Goal: Information Seeking & Learning: Learn about a topic

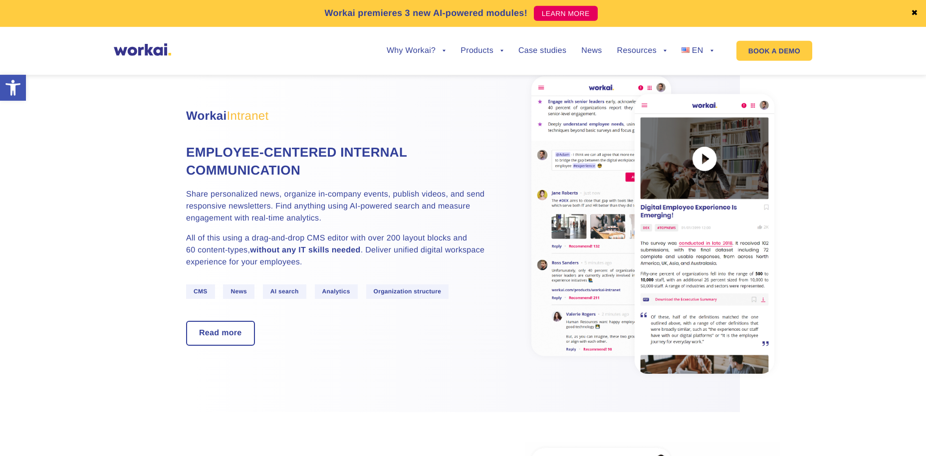
scroll to position [610, 0]
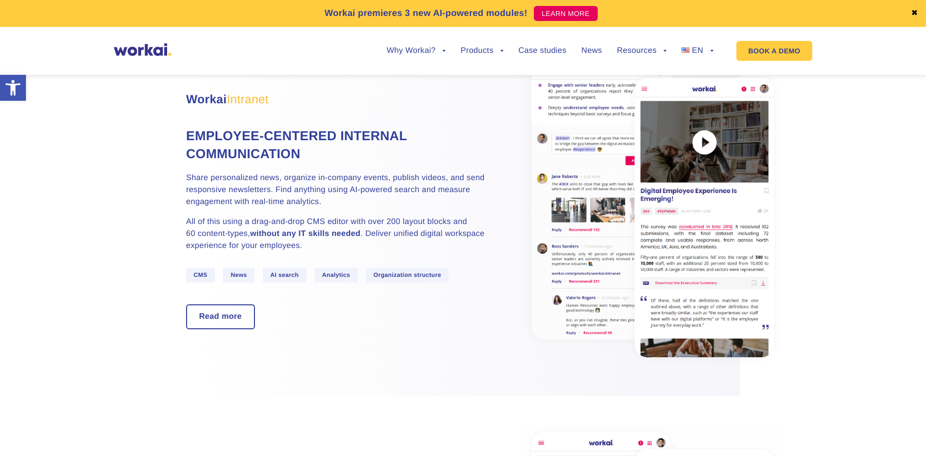
drag, startPoint x: 225, startPoint y: 107, endPoint x: 279, endPoint y: 107, distance: 53.9
click at [279, 107] on h3 "Workai Intranet" at bounding box center [335, 100] width 299 height 18
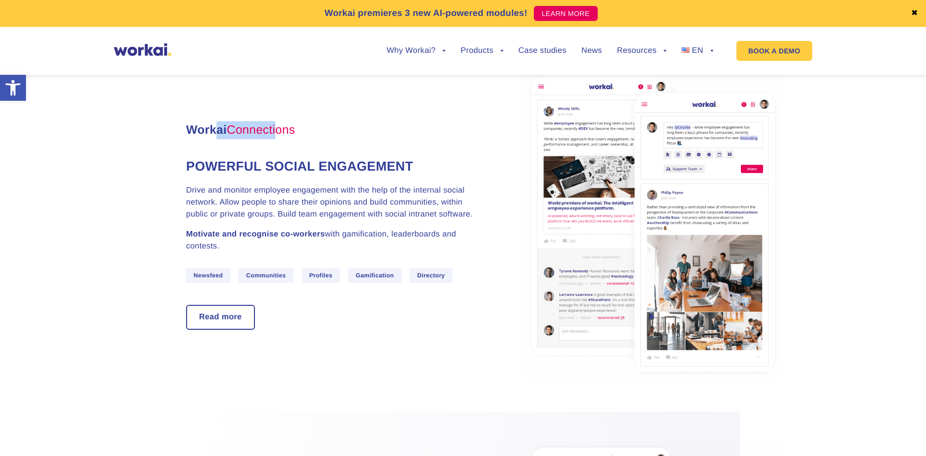
drag, startPoint x: 222, startPoint y: 140, endPoint x: 333, endPoint y: 141, distance: 111.2
click at [333, 139] on h3 "Workai Connections" at bounding box center [335, 130] width 299 height 18
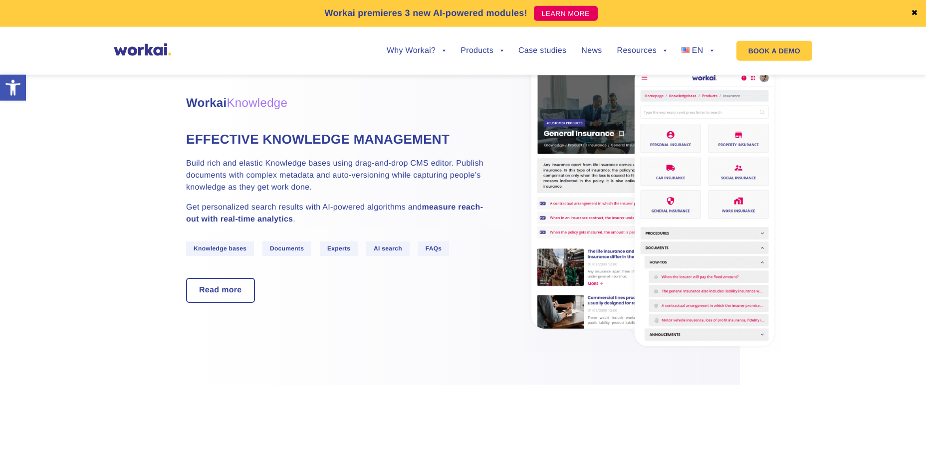
scroll to position [1374, 0]
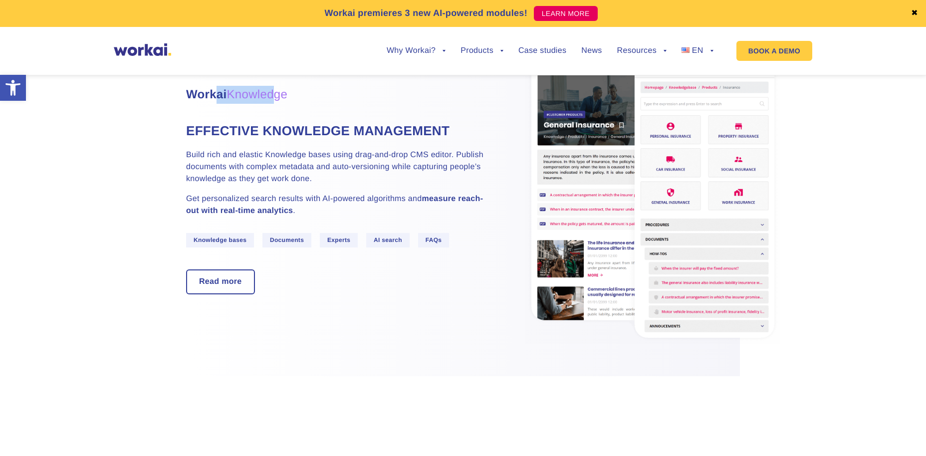
drag, startPoint x: 218, startPoint y: 105, endPoint x: 322, endPoint y: 112, distance: 104.0
click at [321, 102] on h3 "Workai Knowledge" at bounding box center [335, 95] width 299 height 18
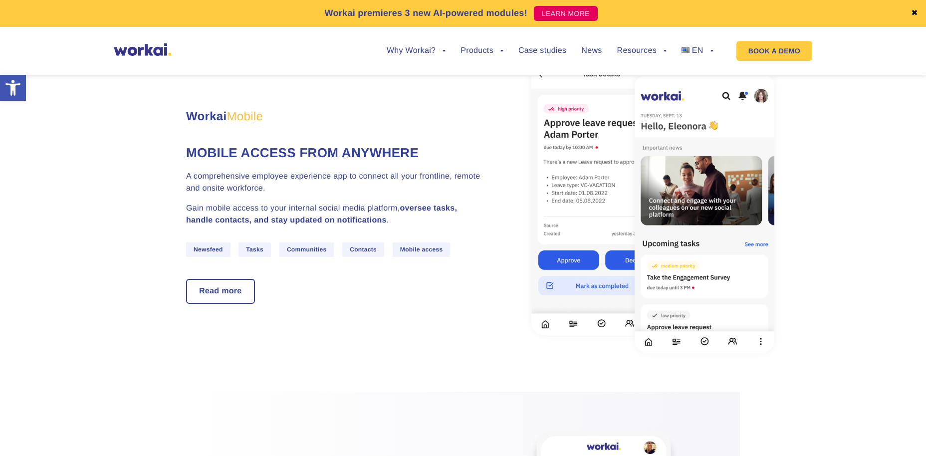
drag, startPoint x: 218, startPoint y: 118, endPoint x: 321, endPoint y: 129, distance: 103.8
click at [313, 126] on h3 "Workai Mobile" at bounding box center [335, 117] width 299 height 18
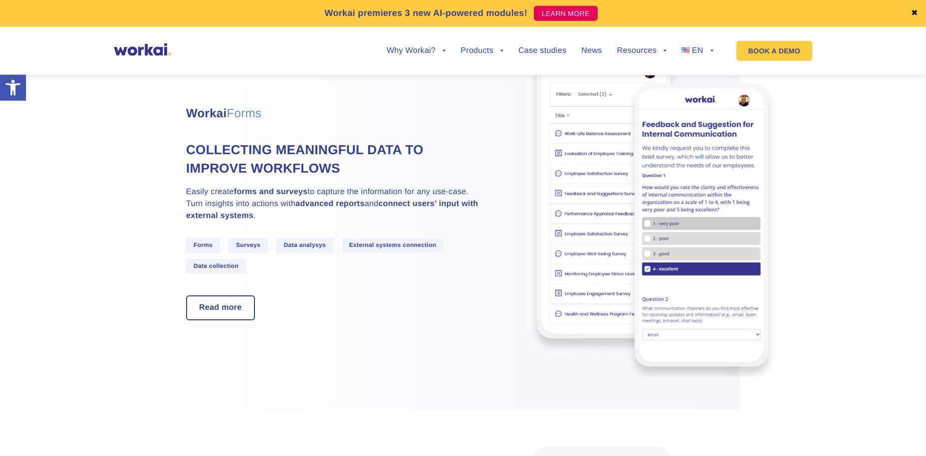
scroll to position [2137, 0]
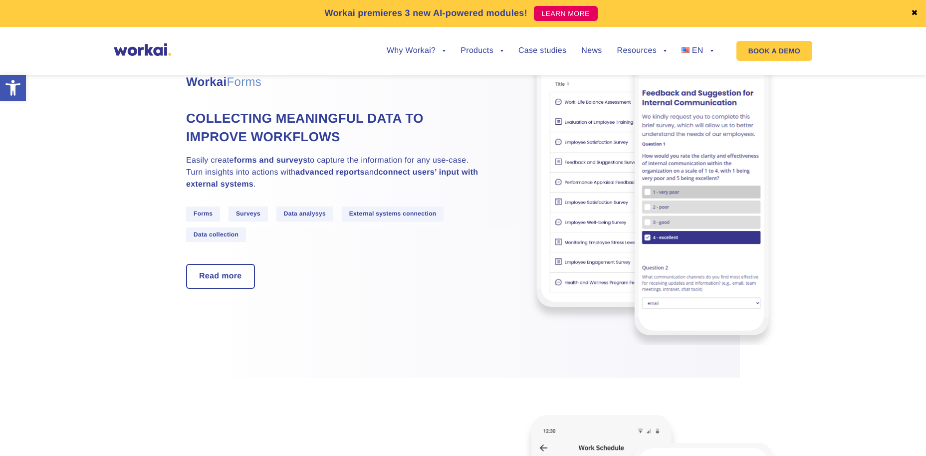
click at [311, 91] on h3 "Workai Forms" at bounding box center [335, 82] width 299 height 18
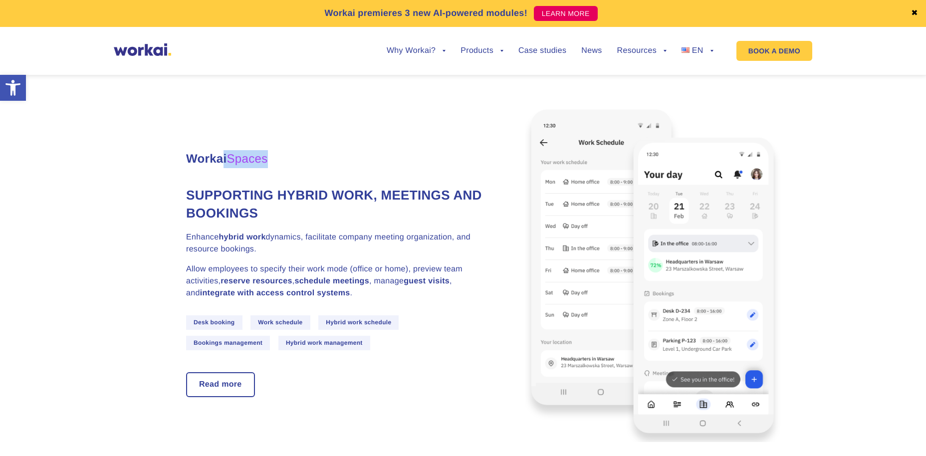
drag, startPoint x: 227, startPoint y: 167, endPoint x: 339, endPoint y: 166, distance: 111.2
click at [297, 167] on h3 "Workai Spaces" at bounding box center [335, 159] width 299 height 18
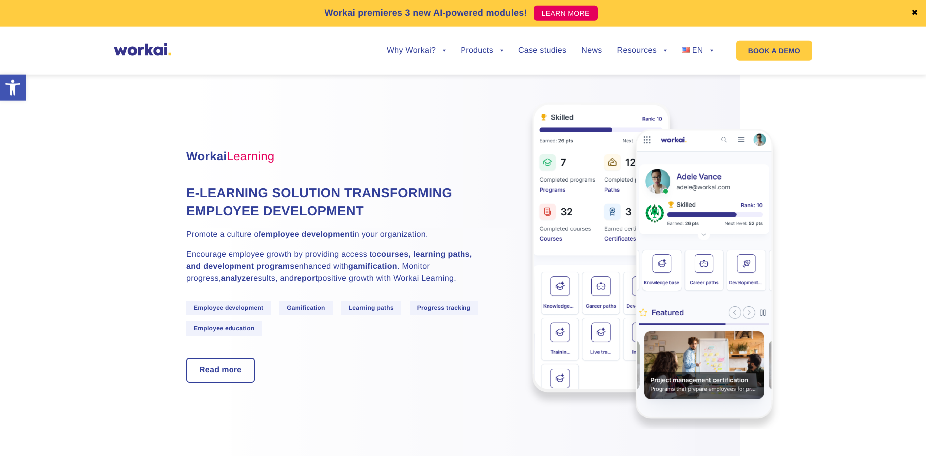
scroll to position [2849, 0]
drag, startPoint x: 203, startPoint y: 163, endPoint x: 320, endPoint y: 164, distance: 116.7
click at [322, 163] on h3 "Workai Learning" at bounding box center [335, 156] width 299 height 18
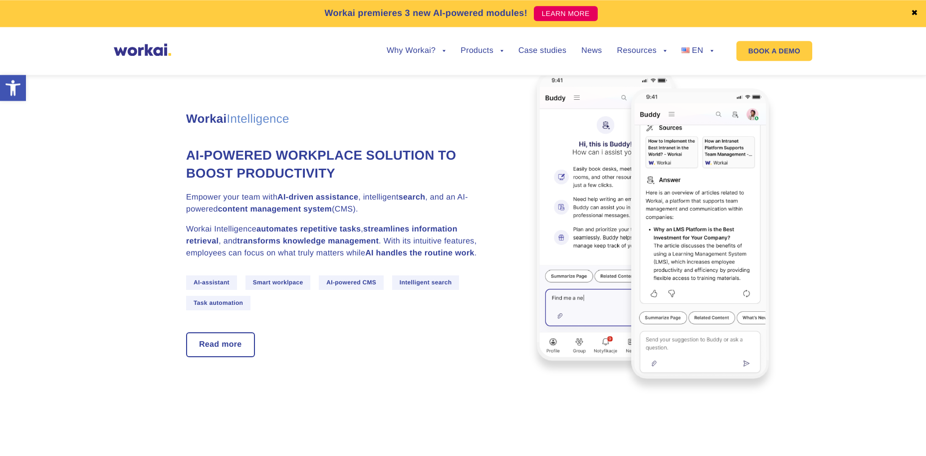
scroll to position [3256, 0]
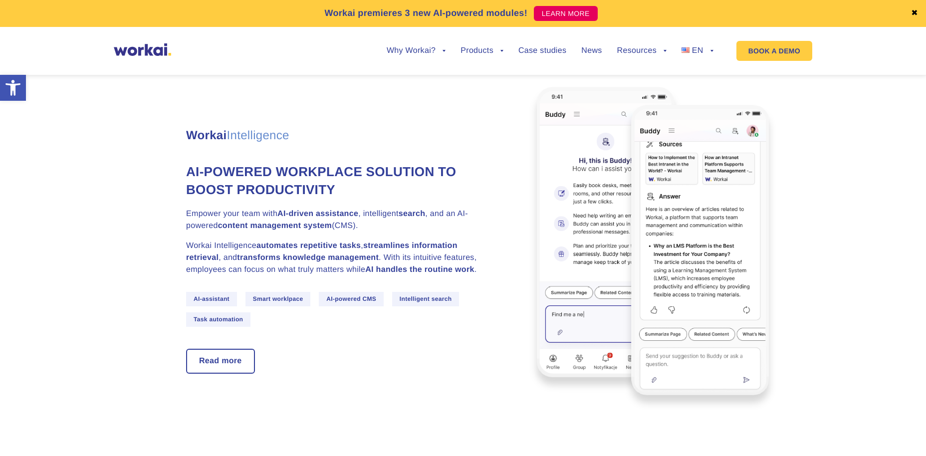
drag, startPoint x: 182, startPoint y: 142, endPoint x: 323, endPoint y: 137, distance: 141.7
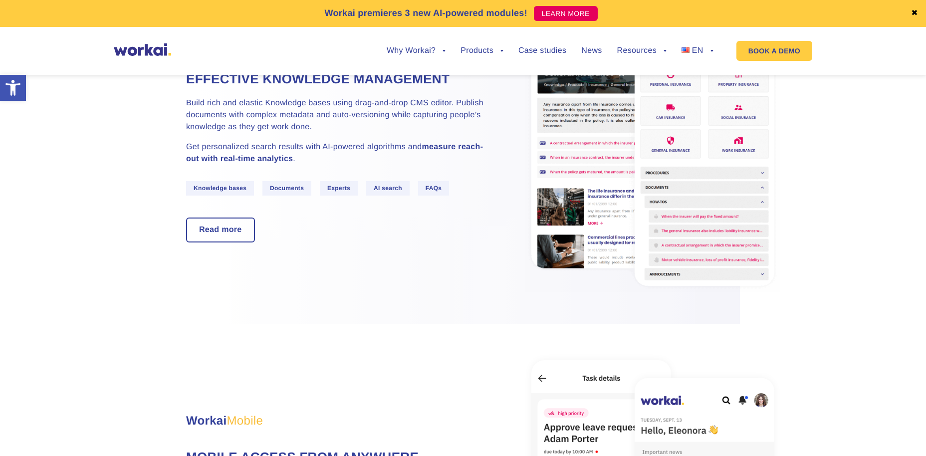
scroll to position [1448, 0]
